Goal: Information Seeking & Learning: Learn about a topic

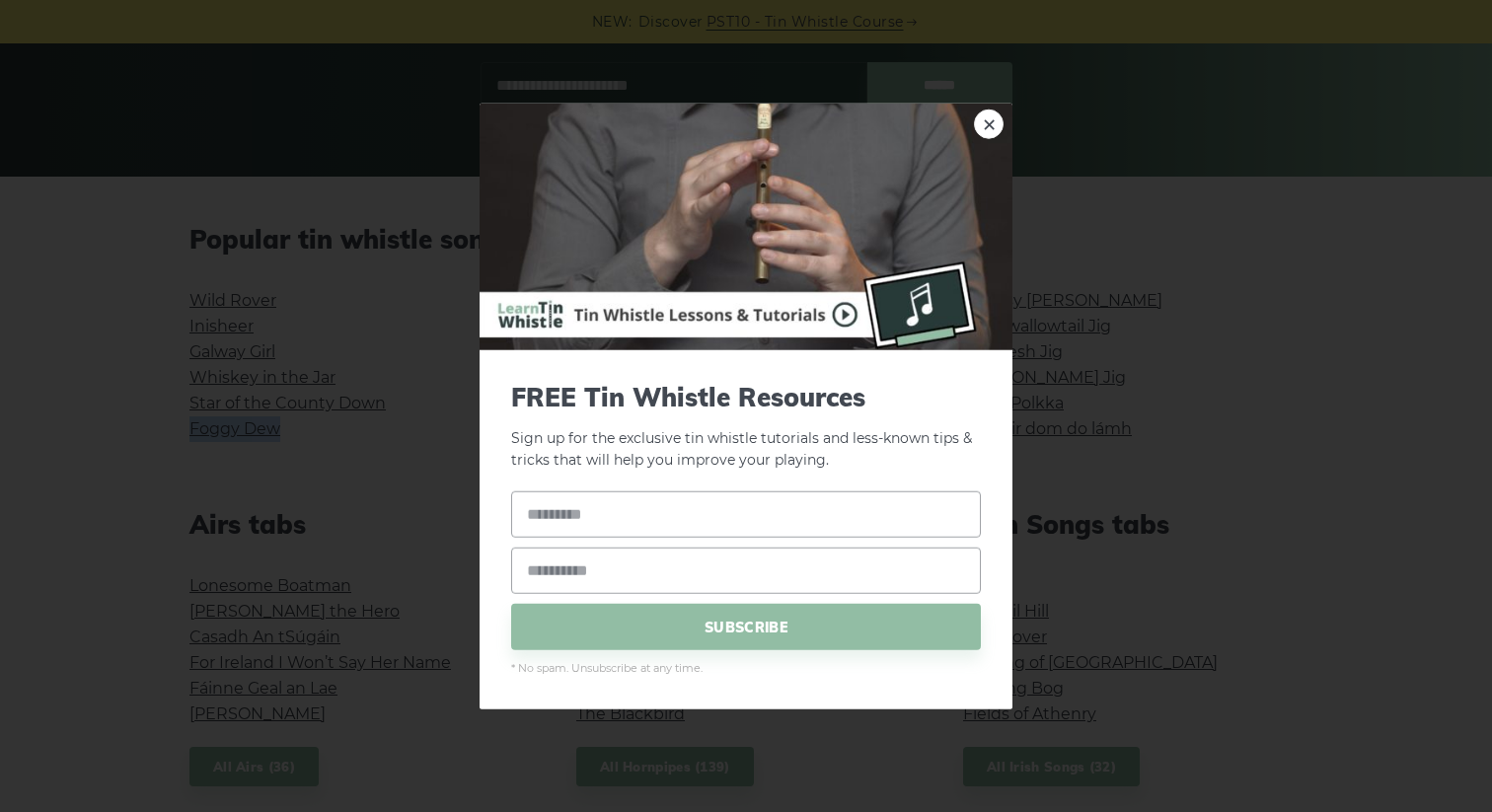
scroll to position [342, 0]
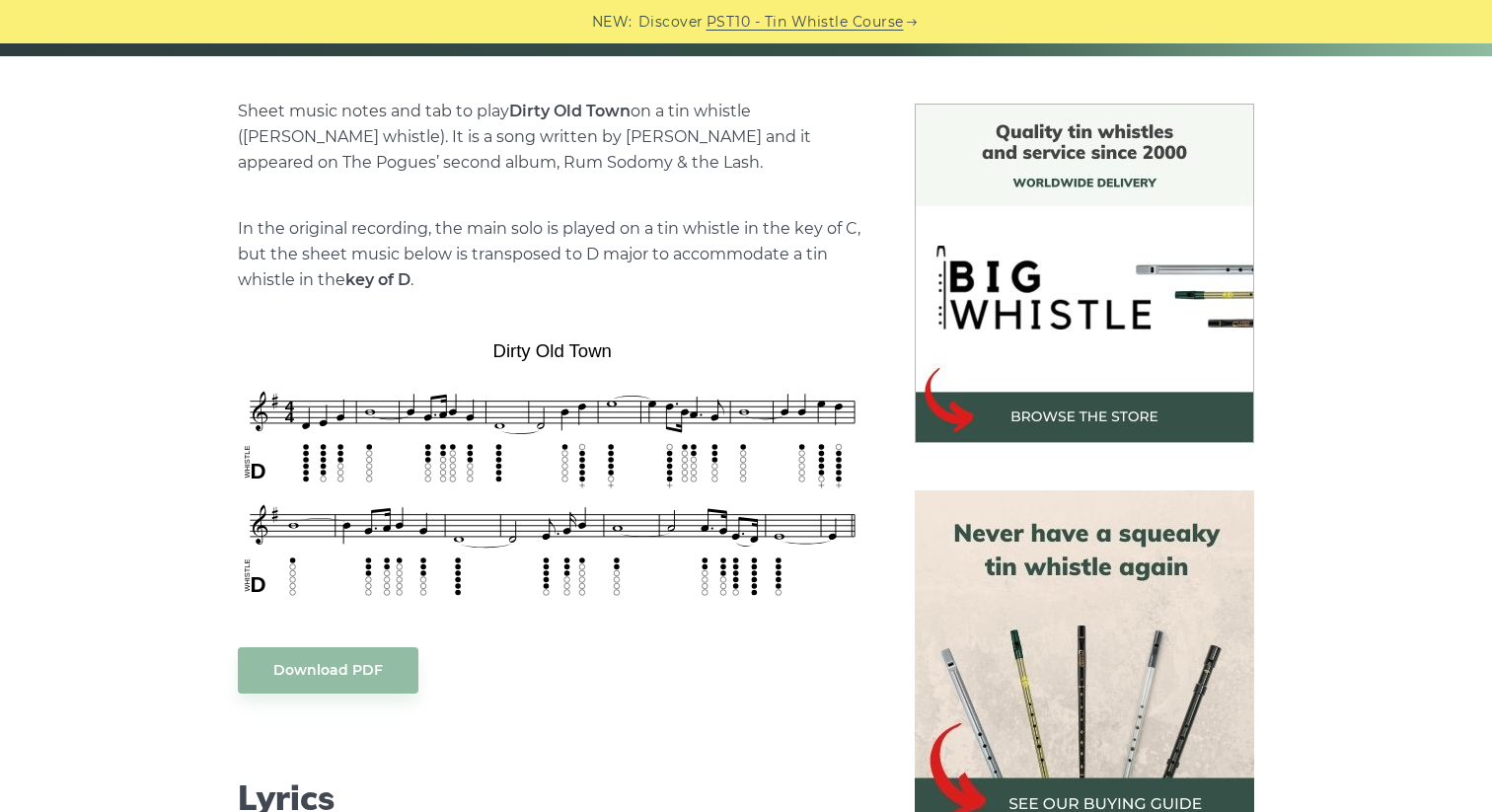
scroll to position [492, 0]
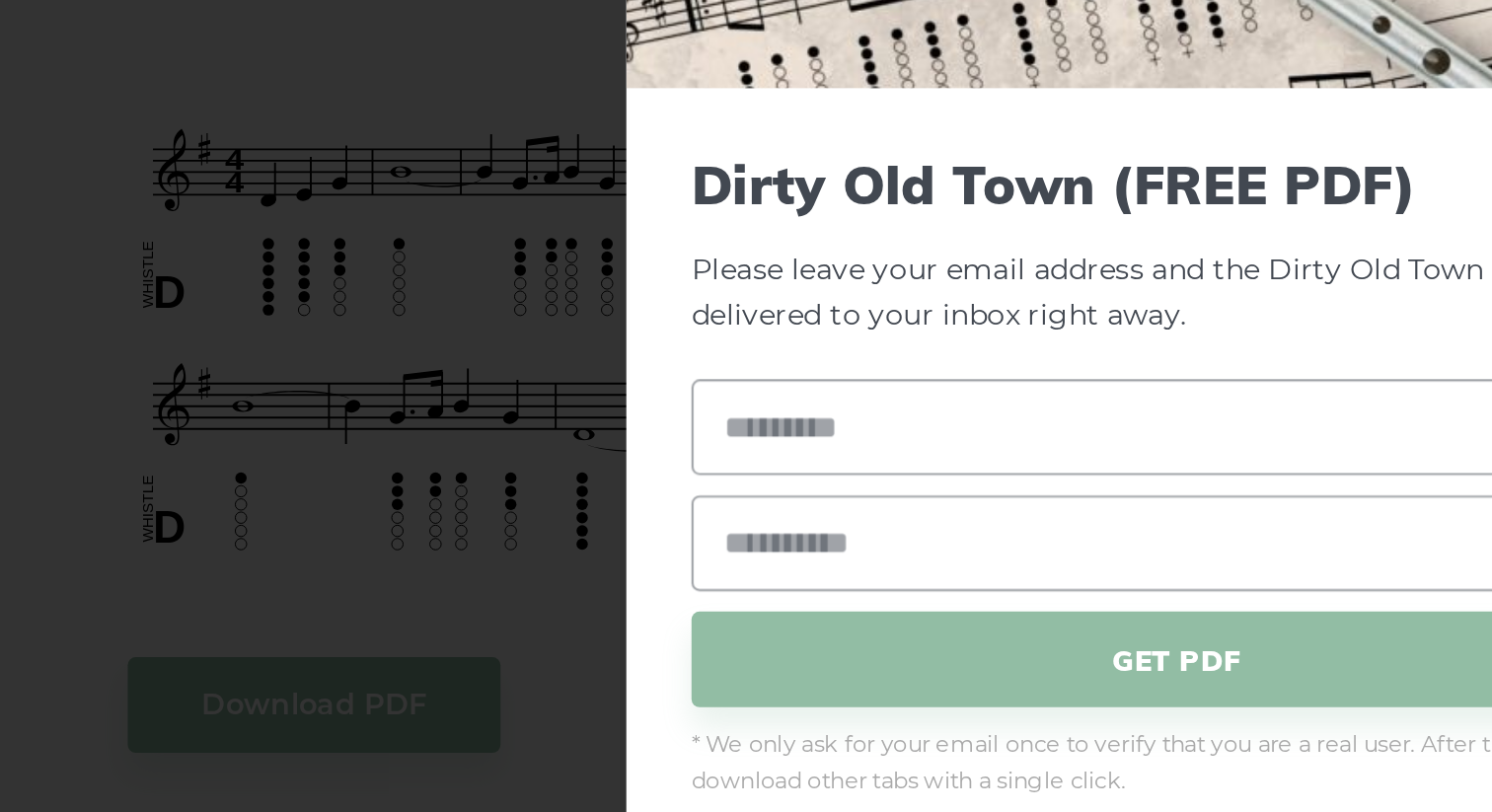
scroll to position [491, 0]
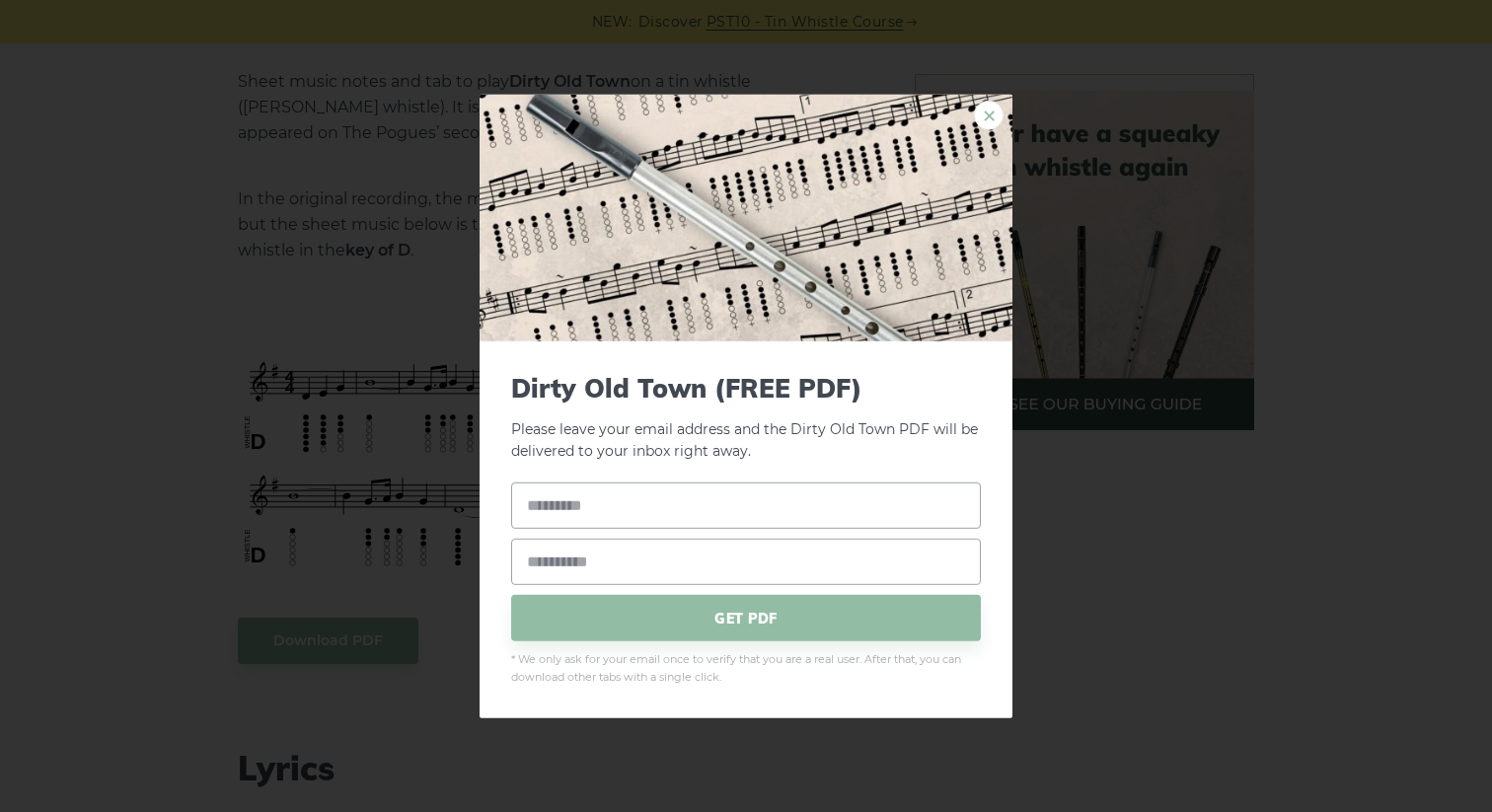
click at [1001, 111] on link "×" at bounding box center [989, 115] width 30 height 30
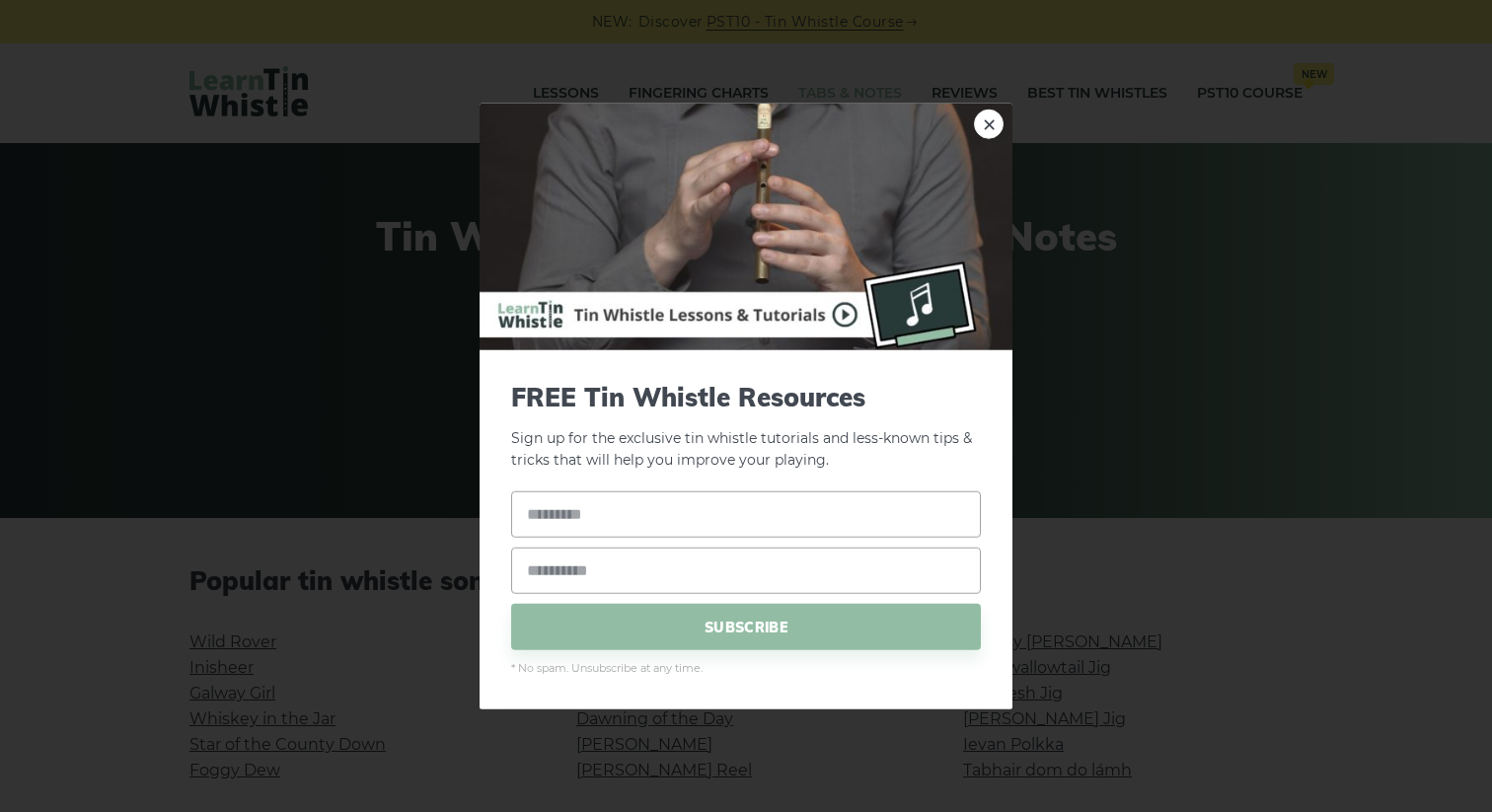
scroll to position [342, 0]
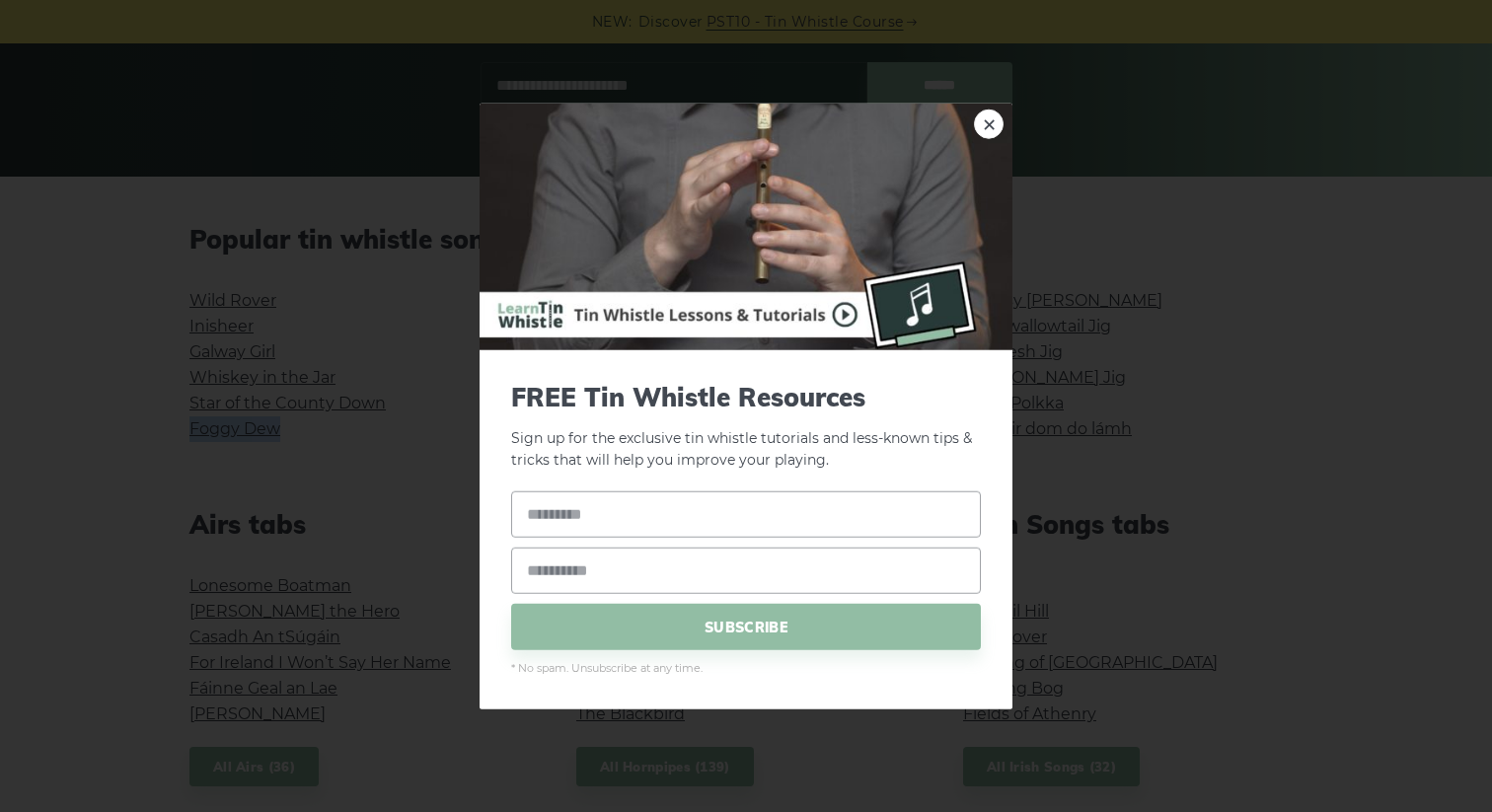
click at [999, 111] on img at bounding box center [746, 226] width 533 height 247
click at [985, 129] on link "×" at bounding box center [989, 123] width 30 height 30
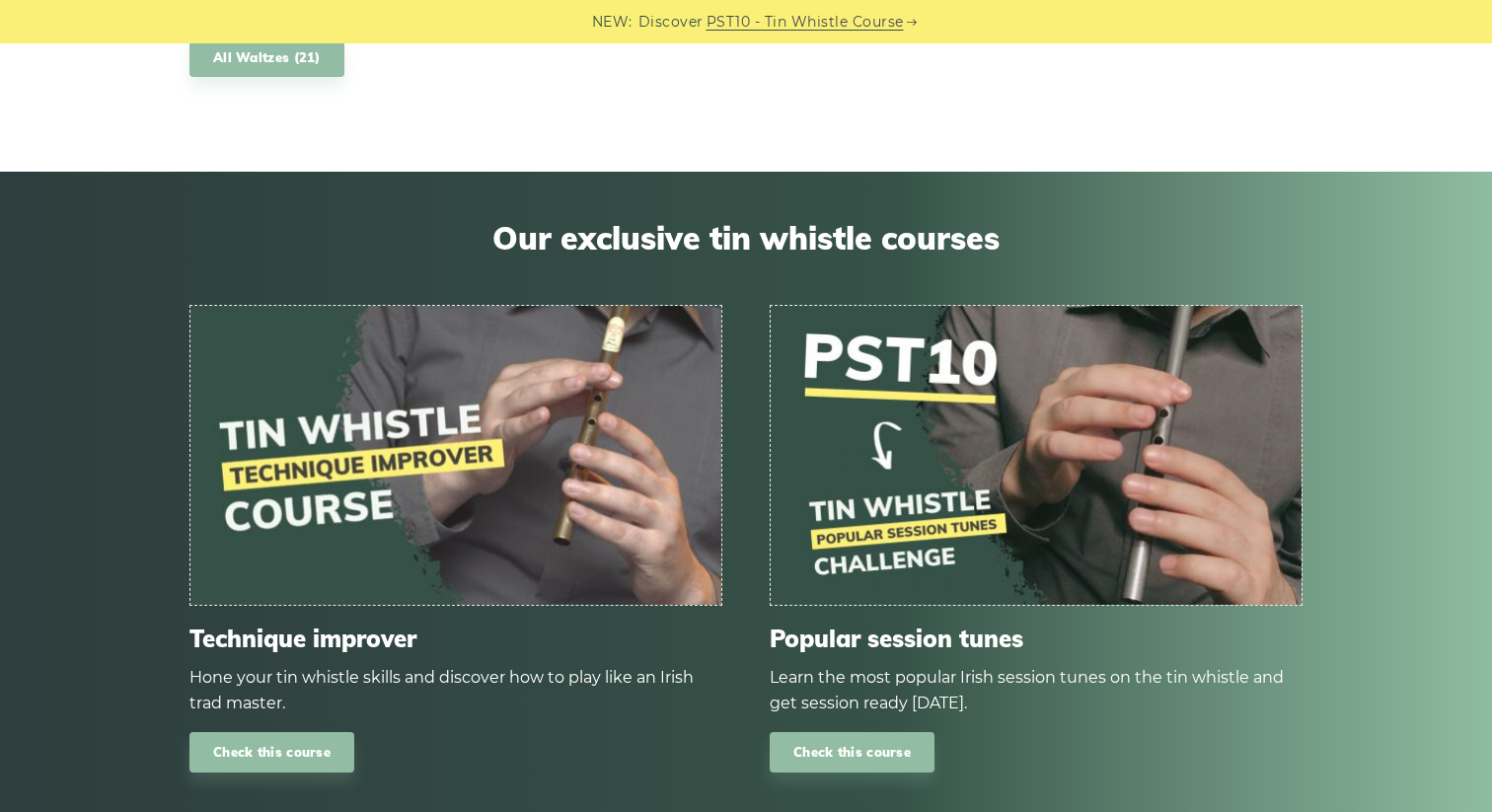
scroll to position [2021, 0]
